Goal: Information Seeking & Learning: Learn about a topic

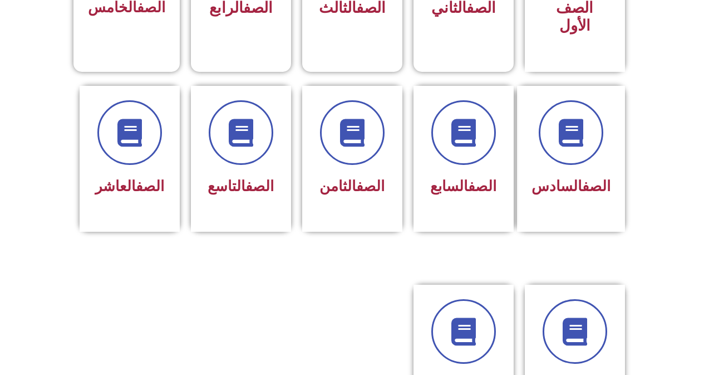
scroll to position [557, 0]
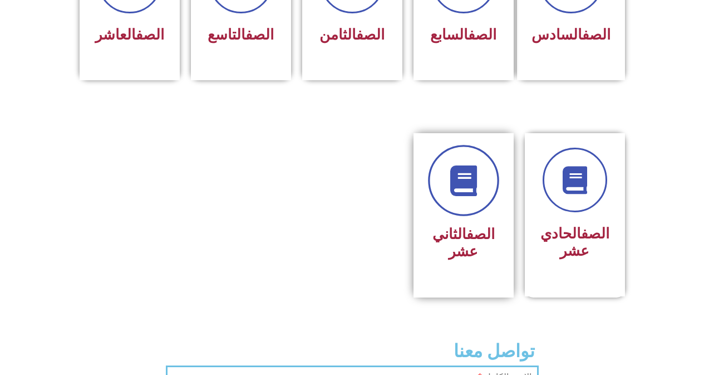
click at [457, 183] on link at bounding box center [463, 180] width 71 height 71
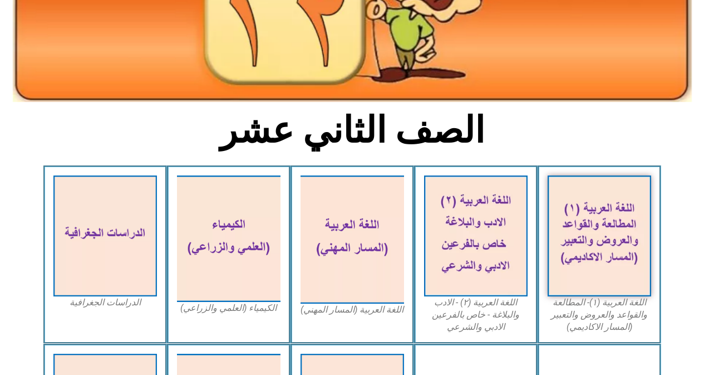
scroll to position [334, 0]
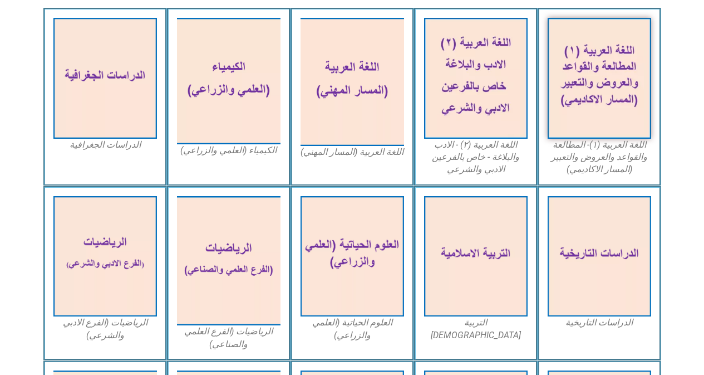
click at [119, 147] on figcaption "الدراسات الجغرافية" at bounding box center [105, 145] width 104 height 12
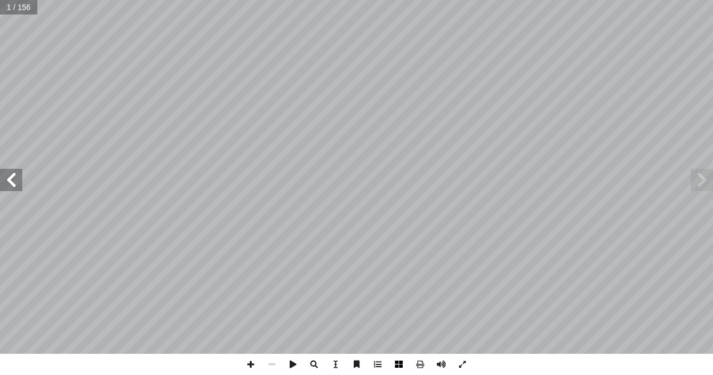
click at [407, 364] on span at bounding box center [398, 363] width 21 height 21
click at [256, 360] on span at bounding box center [250, 363] width 21 height 21
click at [253, 368] on span at bounding box center [250, 363] width 21 height 21
click at [450, 73] on html "الصفحة الرئيسية الصف الأول الصف الثاني الصف الثالث الصف الرابع الصف الخامس الصف…" at bounding box center [356, 36] width 713 height 73
click at [274, 365] on span at bounding box center [271, 363] width 21 height 21
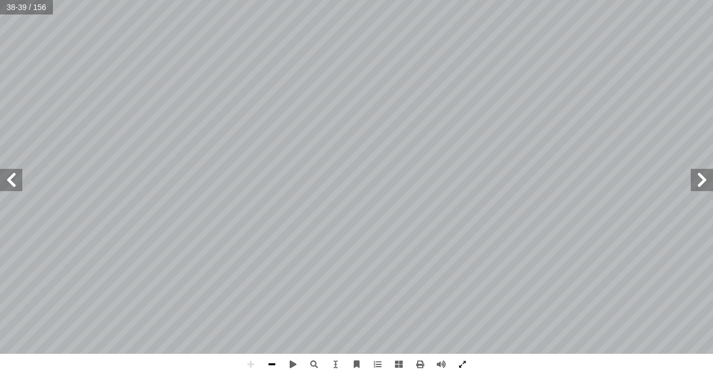
click at [279, 363] on span at bounding box center [271, 363] width 21 height 21
click at [9, 175] on span at bounding box center [11, 180] width 22 height 22
click at [701, 172] on span at bounding box center [701, 180] width 22 height 22
click at [10, 187] on span at bounding box center [11, 180] width 22 height 22
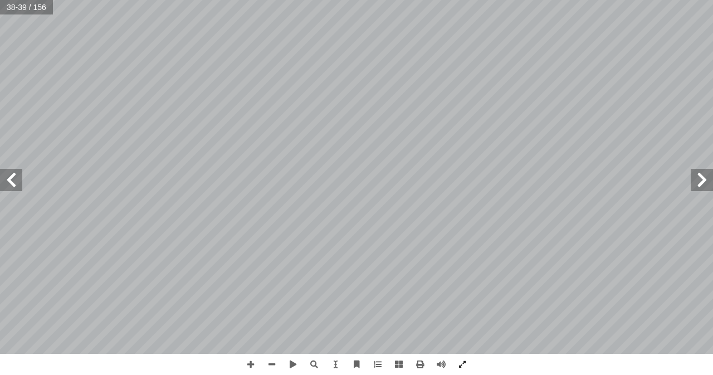
click at [8, 185] on span at bounding box center [11, 180] width 22 height 22
click at [706, 174] on span at bounding box center [701, 180] width 22 height 22
click at [252, 365] on span at bounding box center [250, 363] width 21 height 21
click at [16, 185] on span at bounding box center [11, 180] width 22 height 22
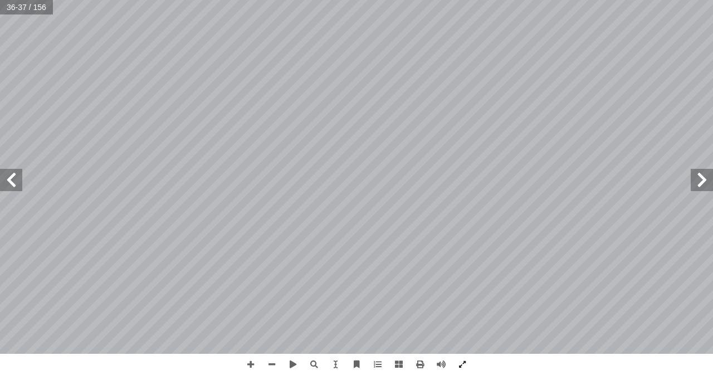
click at [16, 185] on span at bounding box center [11, 180] width 22 height 22
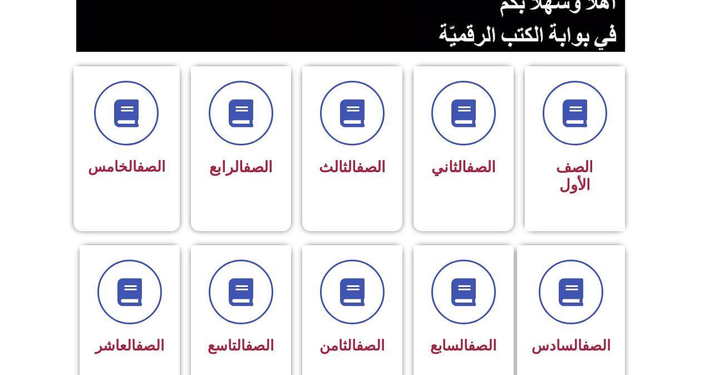
scroll to position [223, 0]
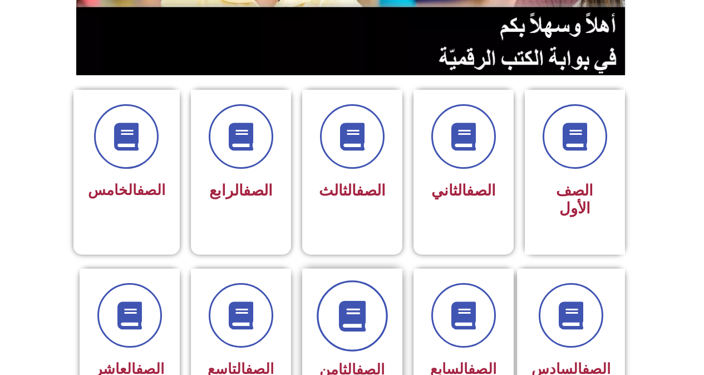
click at [340, 307] on icon at bounding box center [352, 315] width 31 height 31
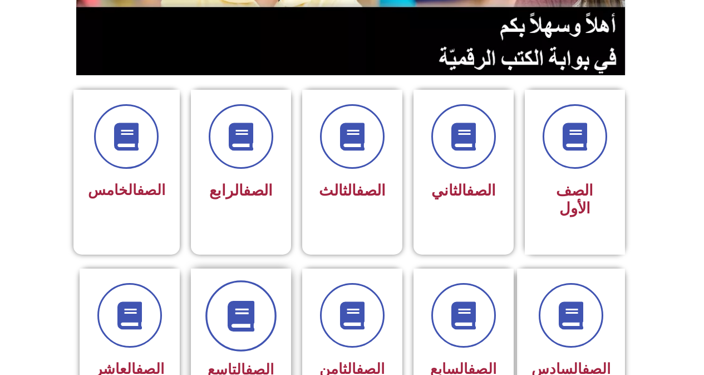
click at [259, 299] on span at bounding box center [240, 315] width 71 height 71
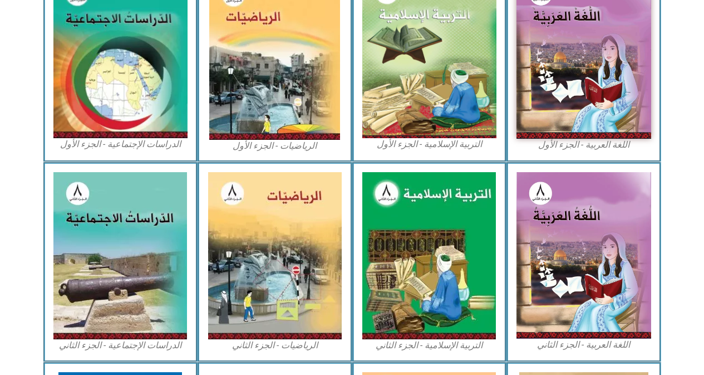
scroll to position [390, 0]
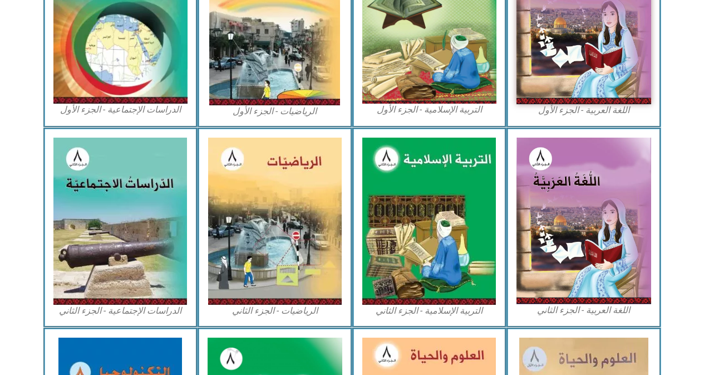
click at [105, 313] on figcaption "الدراسات الإجتماعية - الجزء الثاني" at bounding box center [120, 310] width 135 height 12
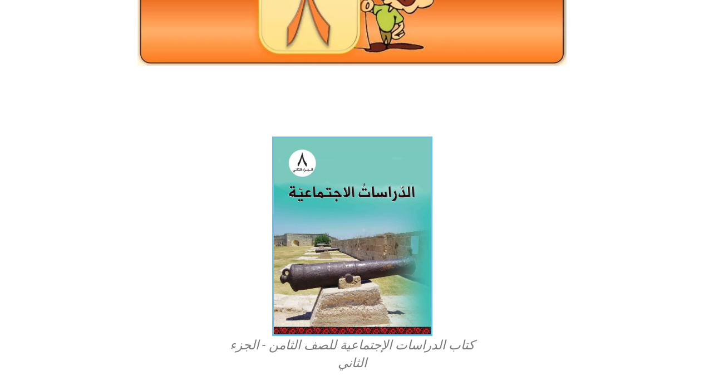
scroll to position [334, 0]
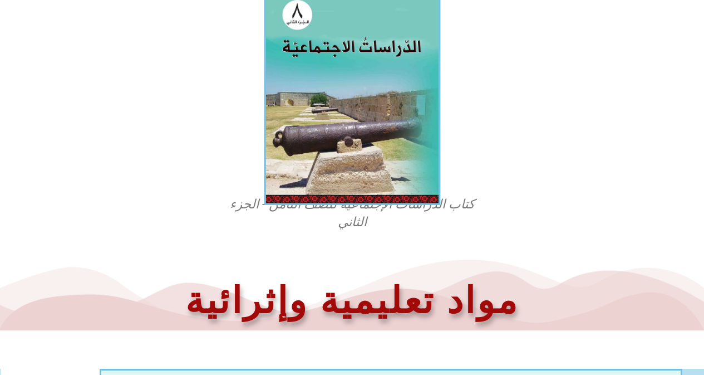
click at [396, 205] on img at bounding box center [352, 95] width 176 height 219
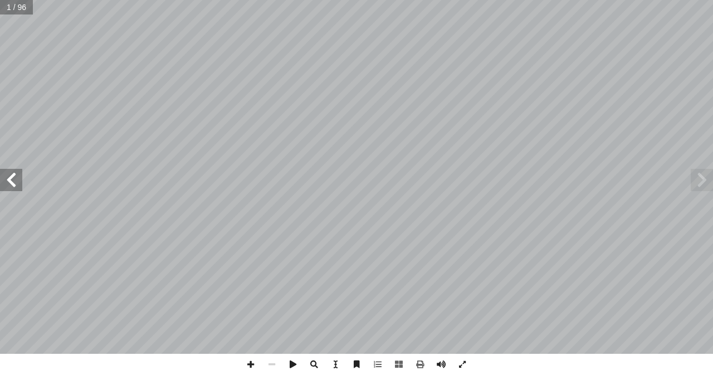
click at [12, 180] on span at bounding box center [11, 180] width 22 height 22
click at [12, 179] on span at bounding box center [11, 180] width 22 height 22
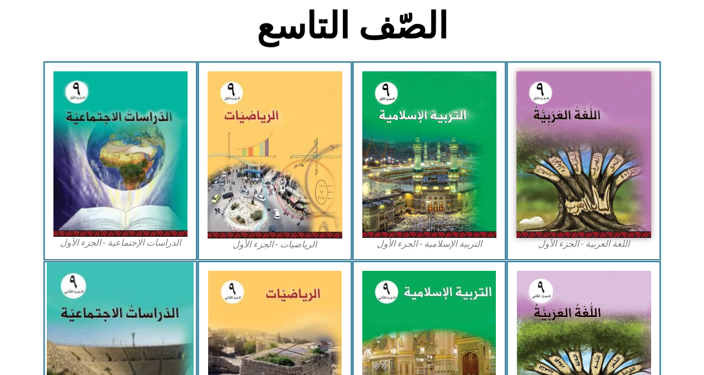
scroll to position [445, 0]
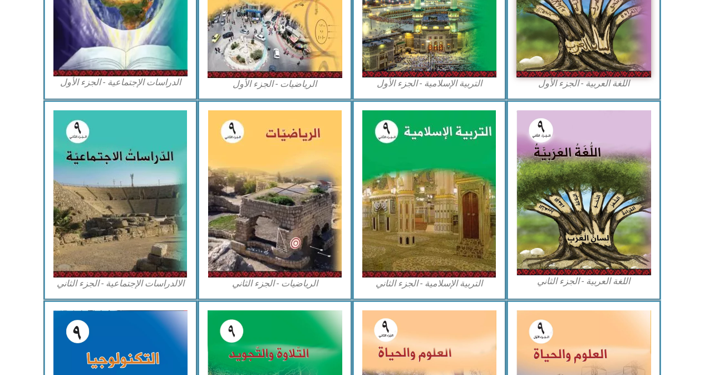
click at [132, 283] on figcaption "الالدراسات الإجتماعية - الجزء الثاني" at bounding box center [120, 283] width 135 height 12
click at [163, 282] on figcaption "الالدراسات الإجتماعية - الجزء الثاني" at bounding box center [120, 283] width 135 height 12
click at [141, 282] on figcaption "الالدراسات الإجتماعية - الجزء الثاني" at bounding box center [120, 283] width 135 height 12
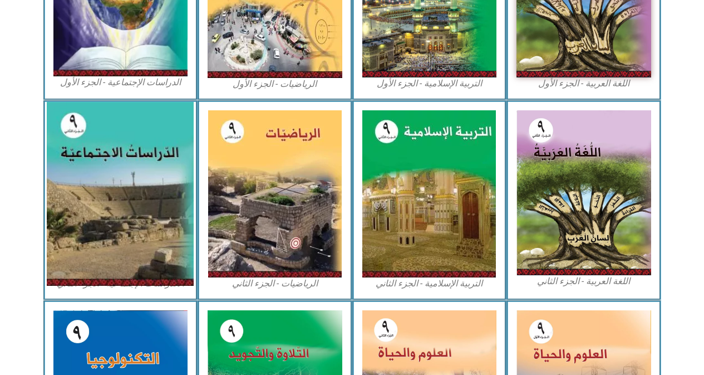
click at [139, 259] on img at bounding box center [120, 194] width 147 height 184
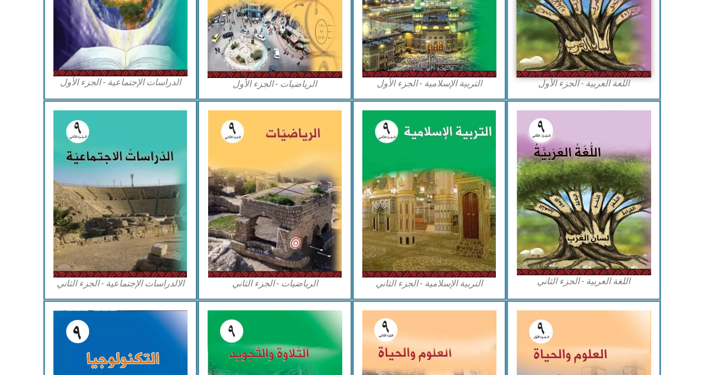
click at [168, 279] on figcaption "الالدراسات الإجتماعية - الجزء الثاني" at bounding box center [120, 283] width 135 height 12
click at [150, 85] on figcaption "الدراسات الإجتماعية - الجزء الأول​" at bounding box center [120, 82] width 135 height 12
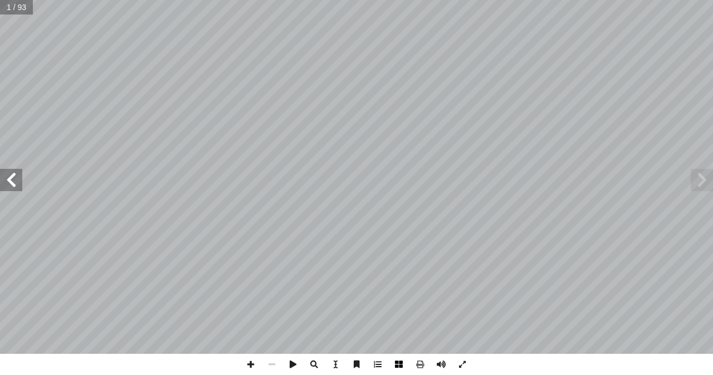
click at [399, 370] on span at bounding box center [398, 363] width 21 height 21
